Goal: Transaction & Acquisition: Purchase product/service

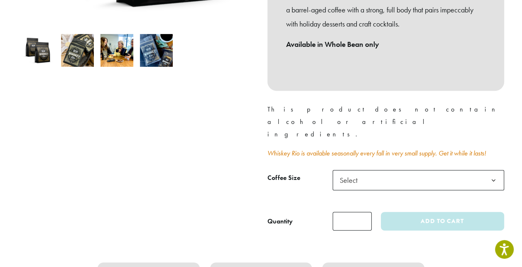
scroll to position [290, 0]
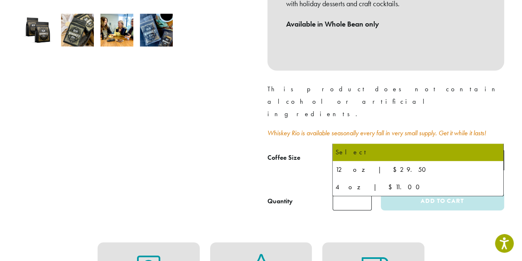
click at [493, 150] on b at bounding box center [493, 160] width 20 height 20
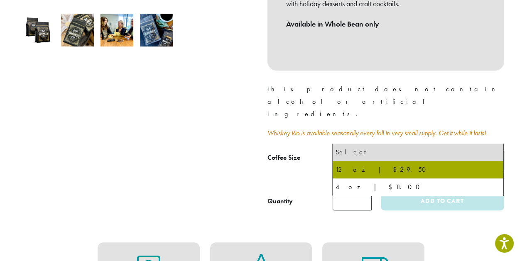
select select "*********"
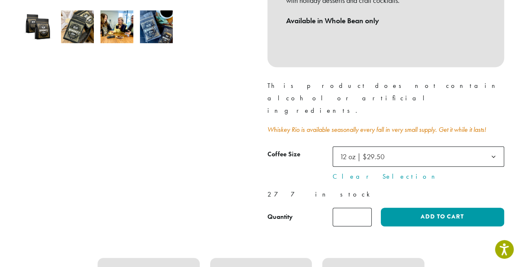
scroll to position [294, 0]
click at [353, 207] on input "*" at bounding box center [351, 216] width 39 height 19
type input "*"
click at [366, 207] on input "*" at bounding box center [351, 216] width 39 height 19
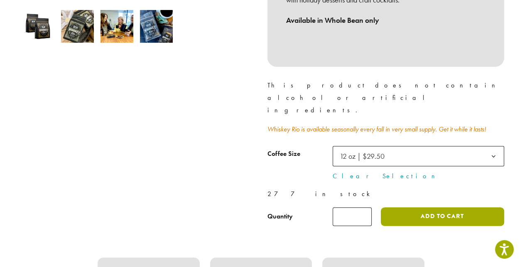
click at [429, 207] on button "Add to cart" at bounding box center [442, 216] width 123 height 19
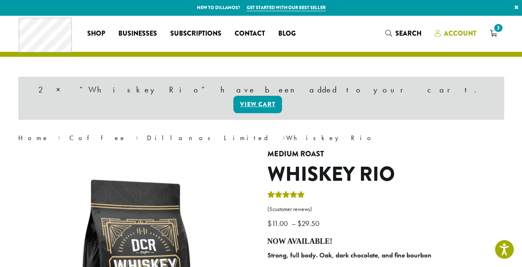
click at [463, 33] on span "Account" at bounding box center [460, 34] width 32 height 10
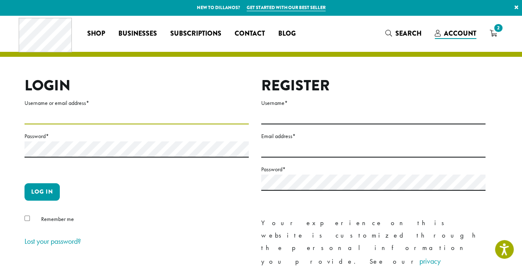
click at [107, 112] on input "Username or email address *" at bounding box center [136, 116] width 224 height 16
type input "**********"
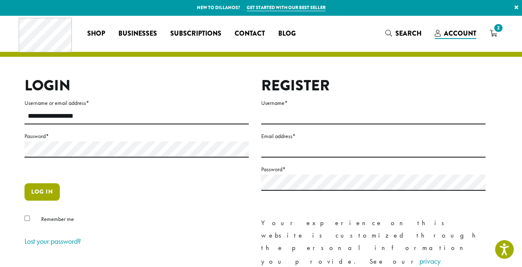
click at [40, 189] on button "Log in" at bounding box center [41, 191] width 35 height 17
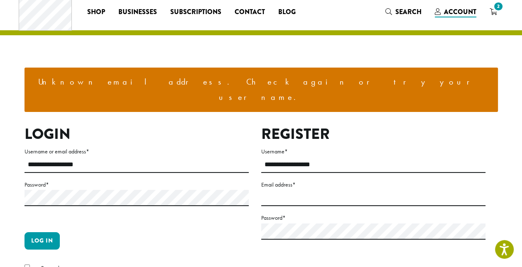
scroll to position [41, 0]
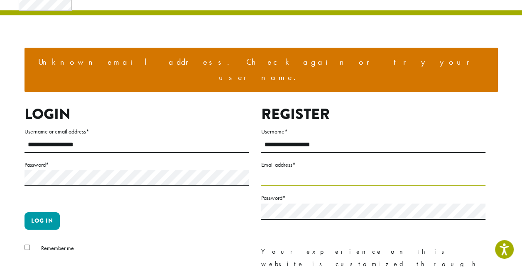
click at [307, 170] on input "Email address *" at bounding box center [373, 178] width 224 height 16
type input "**********"
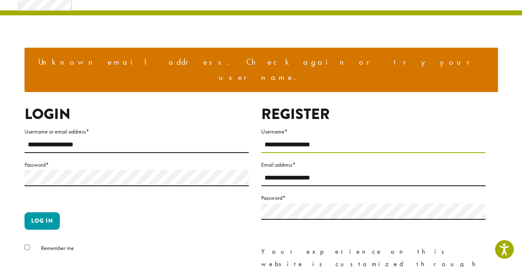
click at [322, 137] on input "**********" at bounding box center [373, 145] width 224 height 16
type input "**********"
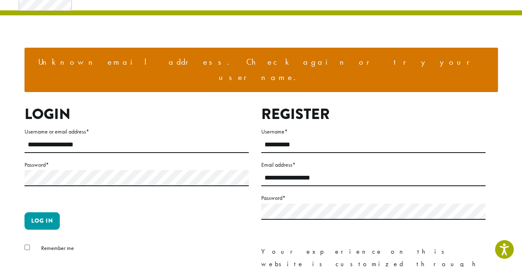
click at [231, 212] on p "Log in" at bounding box center [136, 224] width 224 height 24
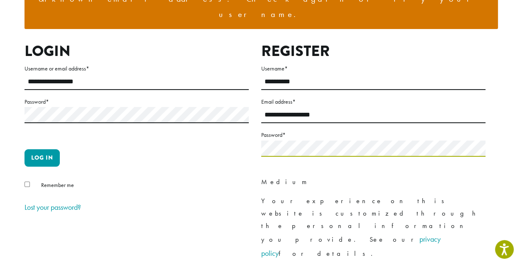
scroll to position [124, 0]
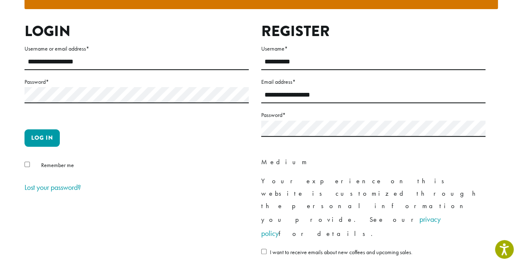
click at [266, 247] on label "I want to receive emails about new coffees and upcoming sales." at bounding box center [373, 254] width 224 height 14
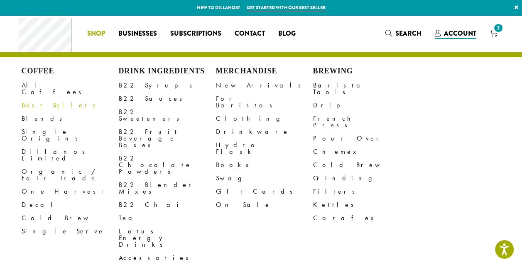
click at [34, 99] on link "Best Sellers" at bounding box center [70, 105] width 97 height 13
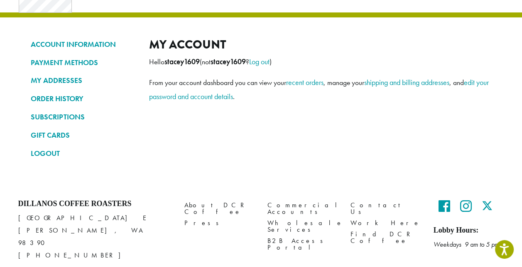
scroll to position [65, 0]
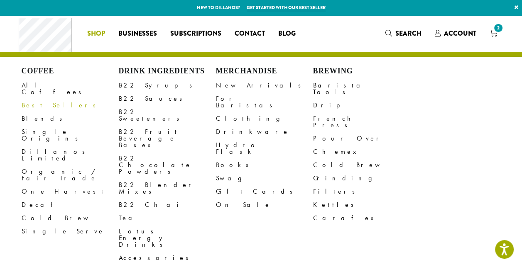
click at [32, 99] on link "Best Sellers" at bounding box center [70, 105] width 97 height 13
click at [44, 86] on link "All Coffees" at bounding box center [70, 89] width 97 height 20
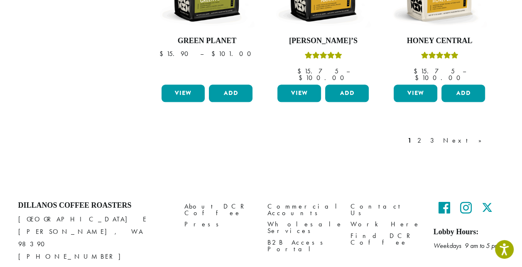
scroll to position [788, 0]
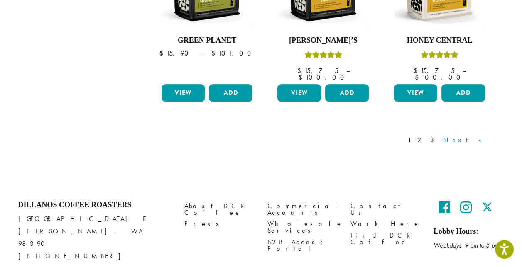
click at [479, 135] on link "Next »" at bounding box center [465, 140] width 48 height 10
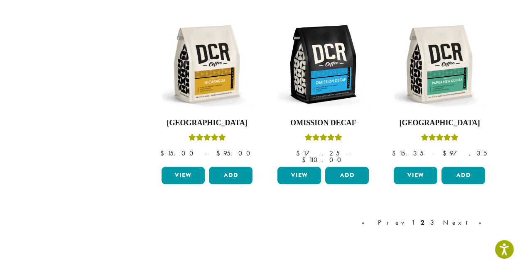
scroll to position [756, 0]
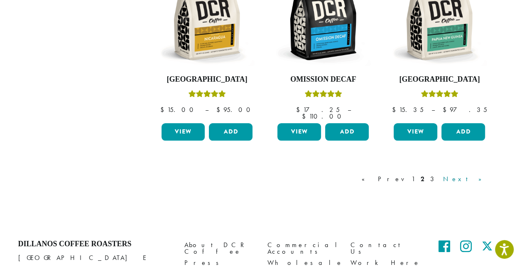
click at [478, 174] on link "Next »" at bounding box center [465, 179] width 48 height 10
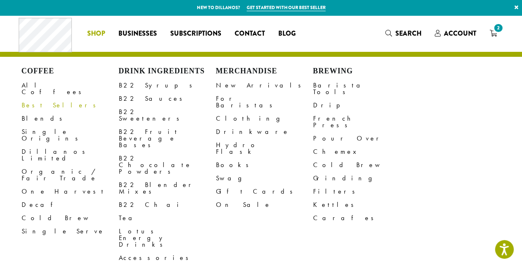
click at [44, 100] on link "Best Sellers" at bounding box center [70, 105] width 97 height 13
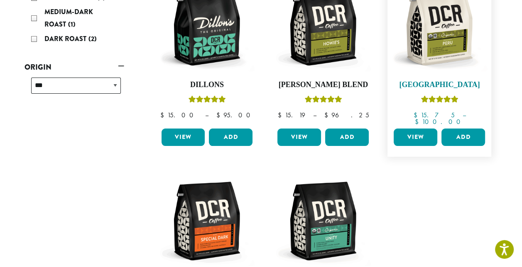
scroll to position [83, 0]
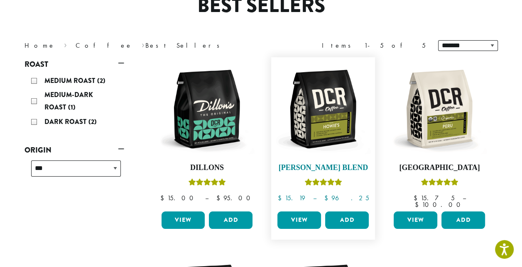
click at [330, 166] on h4 "[PERSON_NAME] Blend" at bounding box center [322, 167] width 95 height 9
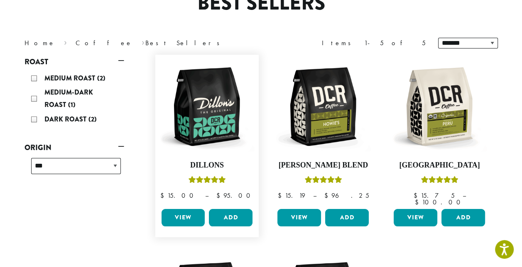
click at [187, 209] on link "View" at bounding box center [183, 217] width 44 height 17
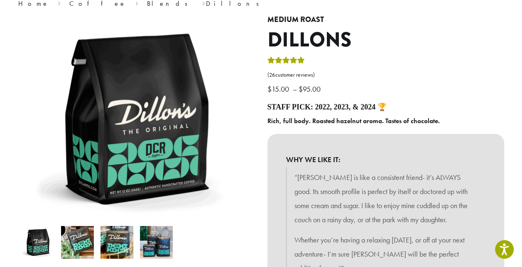
scroll to position [41, 0]
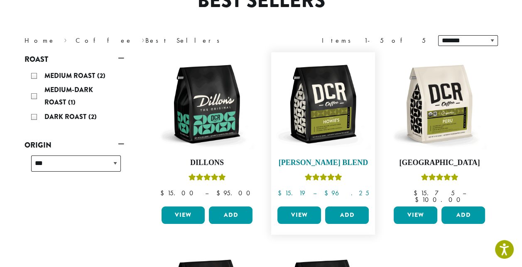
click at [328, 159] on h4 "Howie’s Blend" at bounding box center [322, 163] width 95 height 9
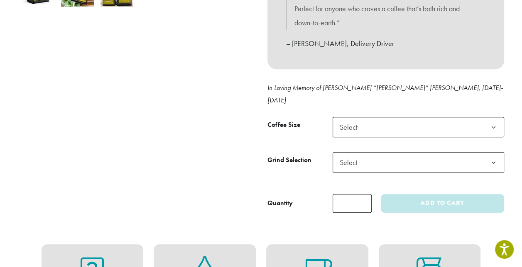
scroll to position [332, 0]
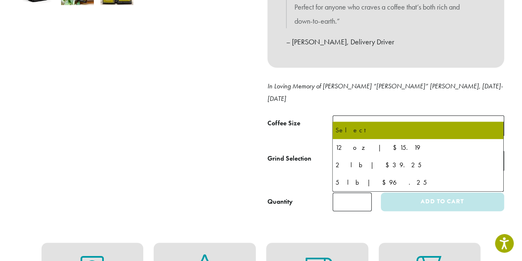
click at [494, 116] on b at bounding box center [493, 126] width 20 height 20
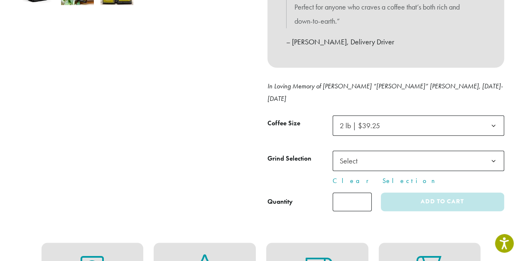
click at [494, 151] on b at bounding box center [493, 161] width 20 height 20
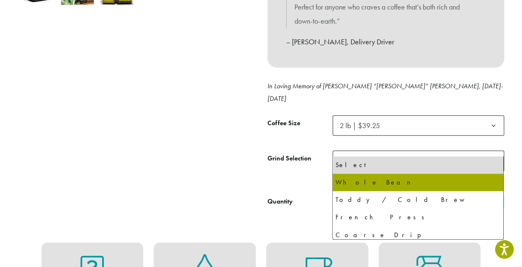
select select "**********"
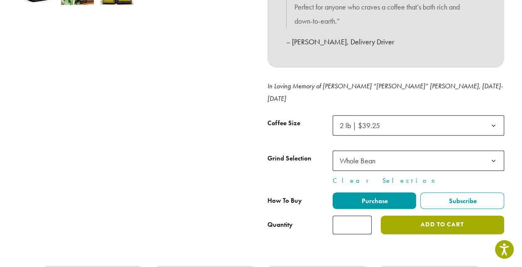
click at [412, 216] on button "Add to cart" at bounding box center [442, 225] width 123 height 19
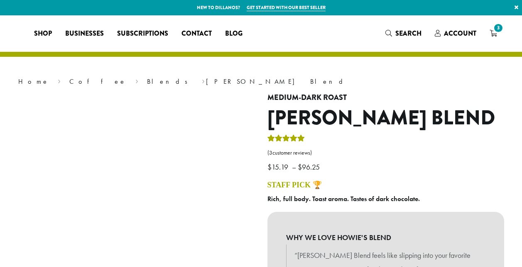
select select "**********"
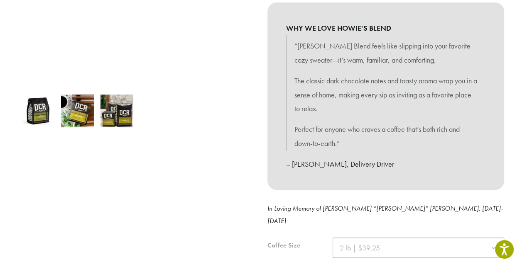
scroll to position [207, 0]
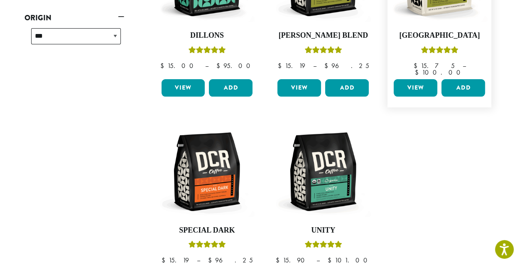
scroll to position [257, 0]
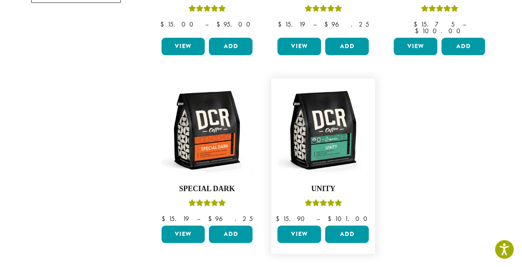
click at [298, 226] on link "View" at bounding box center [299, 234] width 44 height 17
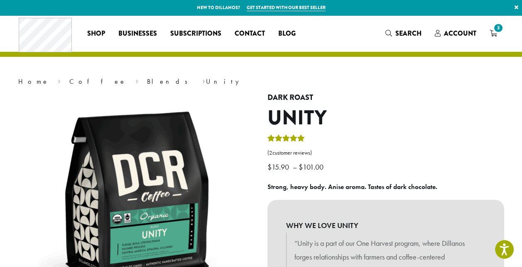
scroll to position [41, 0]
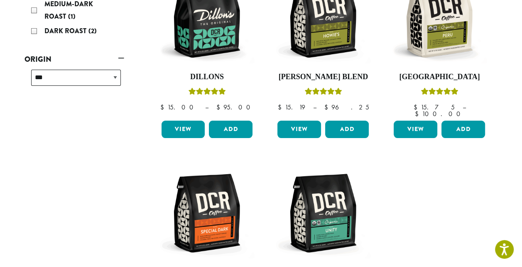
scroll to position [132, 0]
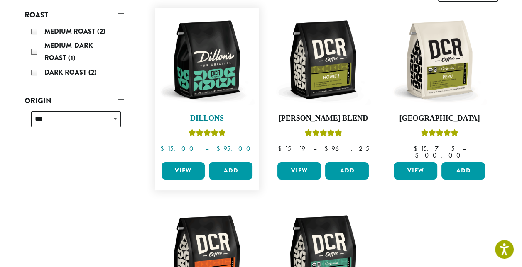
click at [212, 115] on h4 "Dillons" at bounding box center [206, 118] width 95 height 9
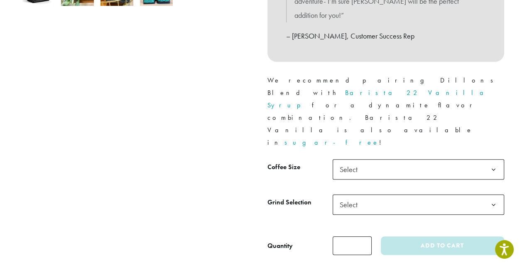
scroll to position [332, 0]
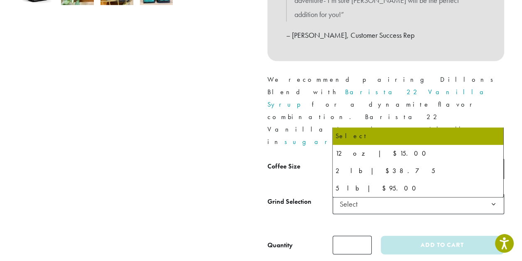
click at [498, 159] on b at bounding box center [493, 169] width 20 height 20
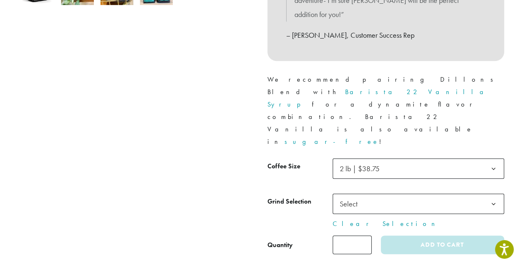
click at [484, 194] on b at bounding box center [493, 204] width 20 height 20
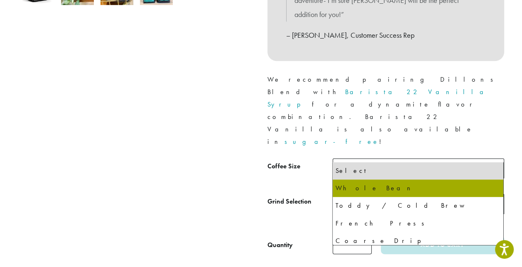
select select "**********"
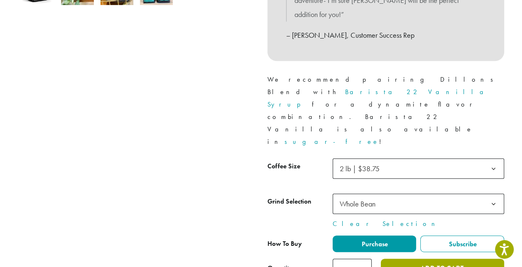
click at [446, 259] on button "Add to cart" at bounding box center [442, 268] width 123 height 19
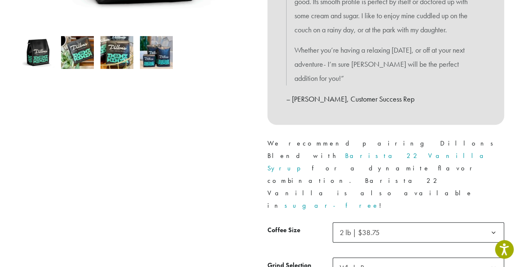
scroll to position [332, 0]
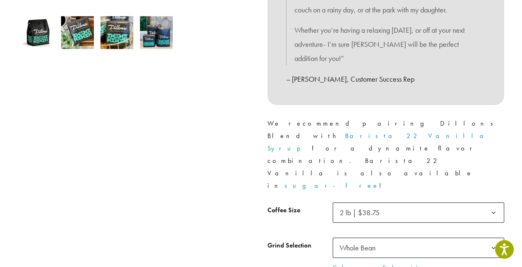
click at [392, 132] on link "Barista 22 Vanilla Syrup" at bounding box center [378, 142] width 222 height 21
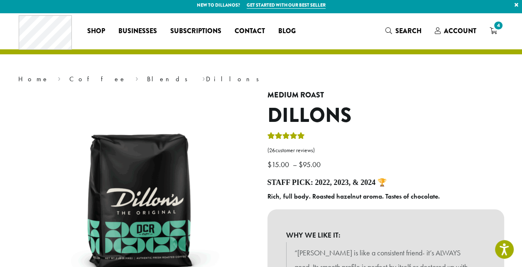
scroll to position [0, 0]
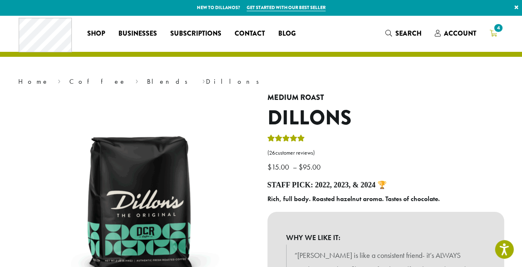
click at [493, 31] on span "4" at bounding box center [497, 27] width 11 height 11
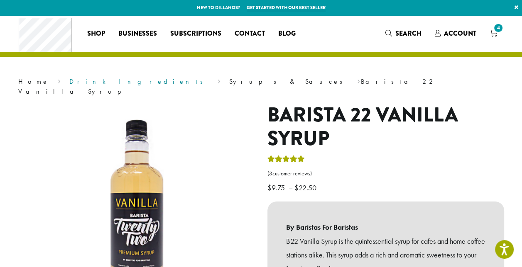
click at [73, 80] on link "Drink Ingredients" at bounding box center [138, 81] width 139 height 9
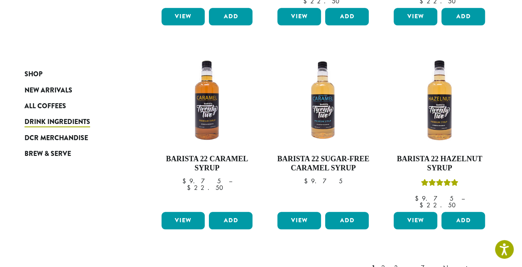
scroll to position [705, 0]
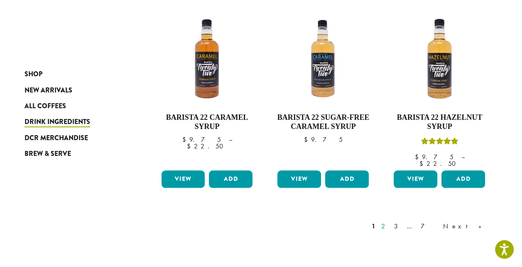
click at [390, 222] on link "2" at bounding box center [384, 227] width 10 height 10
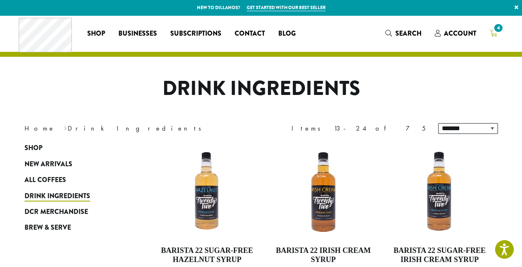
click at [495, 30] on span "4" at bounding box center [497, 27] width 11 height 11
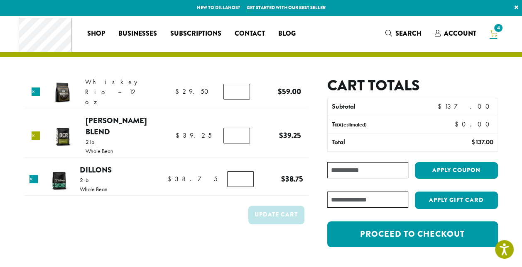
click at [36, 132] on link "×" at bounding box center [36, 136] width 8 height 8
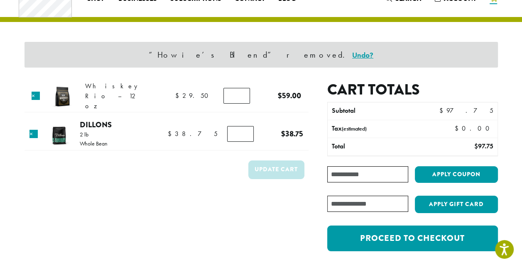
scroll to position [35, 0]
click at [36, 132] on link "×" at bounding box center [33, 134] width 8 height 8
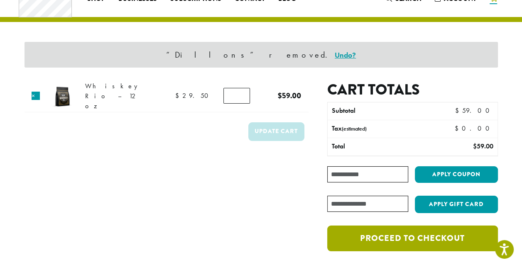
click at [426, 237] on link "Proceed to checkout" at bounding box center [412, 239] width 170 height 26
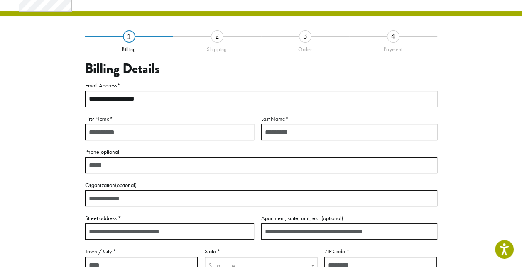
scroll to position [41, 0]
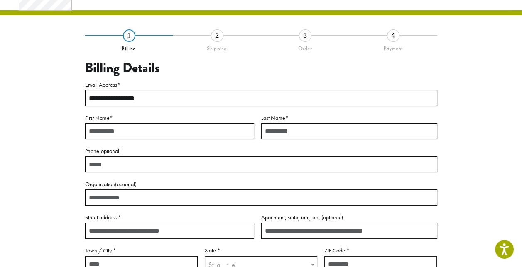
click at [200, 129] on input "First Name *" at bounding box center [169, 131] width 169 height 16
type input "******"
type input "**********"
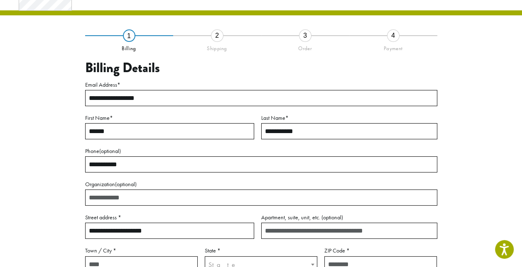
type input "*****"
type input "**********"
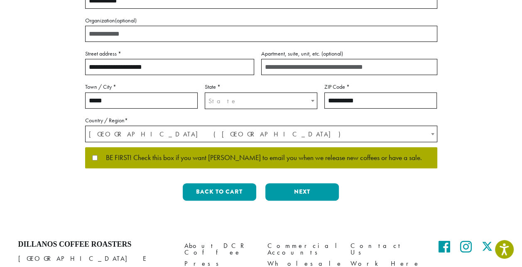
scroll to position [164, 0]
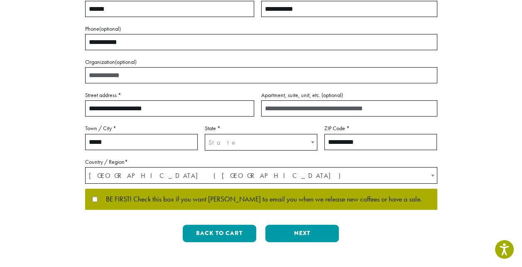
click at [91, 41] on input "**********" at bounding box center [261, 42] width 352 height 16
type input "**********"
click at [292, 138] on span "State" at bounding box center [261, 142] width 112 height 16
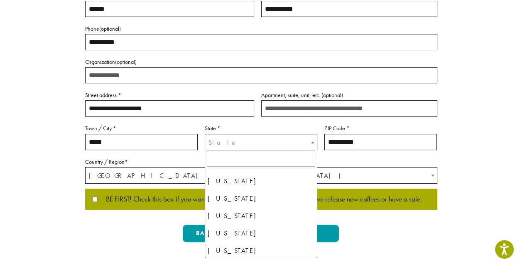
scroll to position [747, 0]
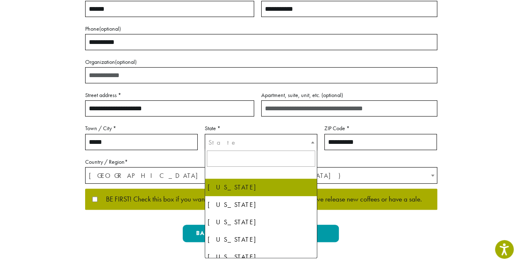
select select "**"
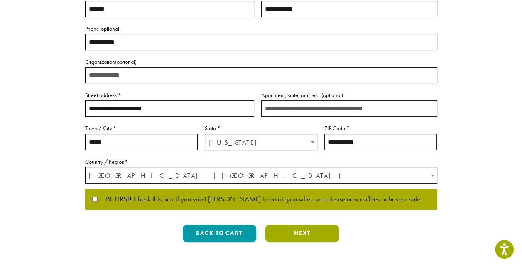
click at [298, 232] on button "Next" at bounding box center [301, 233] width 73 height 17
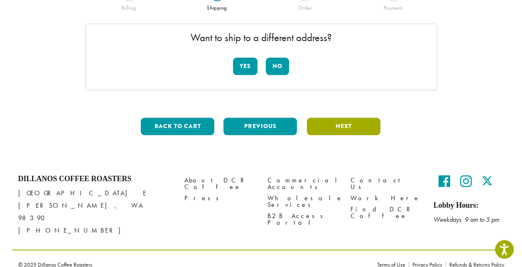
scroll to position [82, 0]
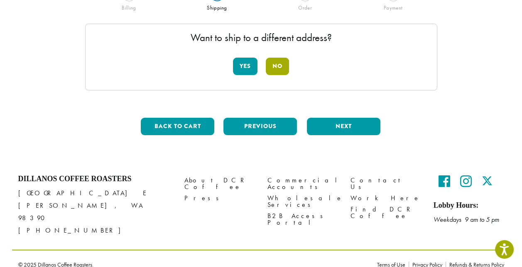
click at [283, 64] on button "No" at bounding box center [277, 66] width 23 height 17
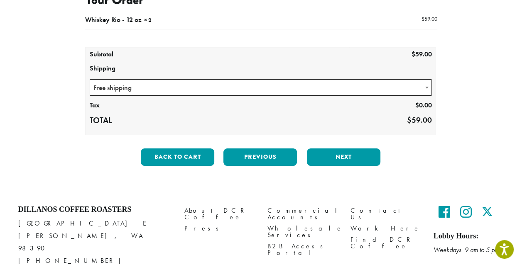
scroll to position [124, 0]
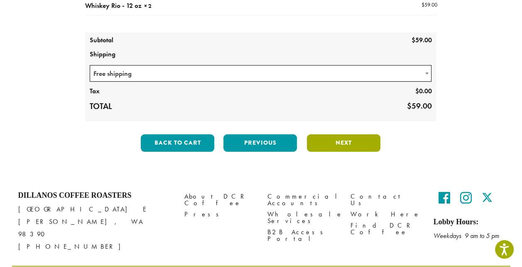
click at [344, 144] on button "Next" at bounding box center [343, 142] width 73 height 17
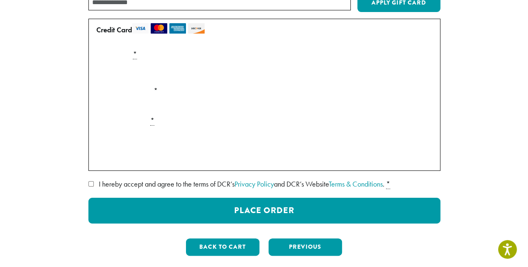
scroll to position [130, 0]
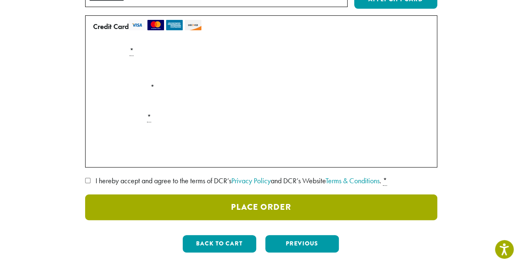
click at [297, 204] on button "Place Order" at bounding box center [261, 208] width 352 height 26
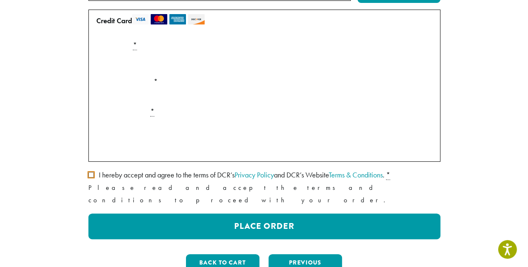
scroll to position [197, 0]
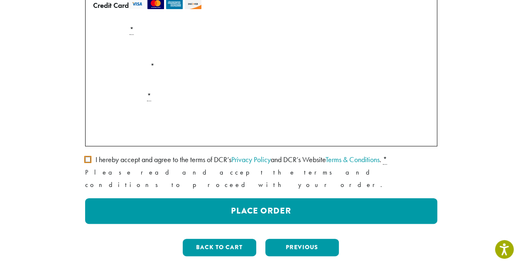
click at [91, 159] on label "I hereby accept and agree to the terms of DCR’s Privacy Policy and DCR’s Websit…" at bounding box center [261, 159] width 352 height 13
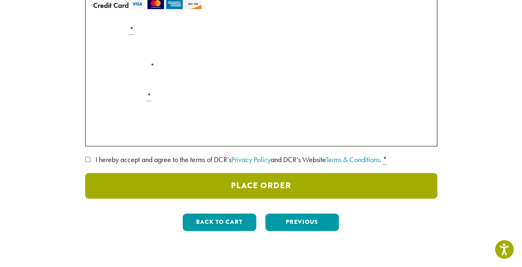
click at [254, 183] on button "Place Order" at bounding box center [261, 186] width 352 height 26
